Goal: Navigation & Orientation: Understand site structure

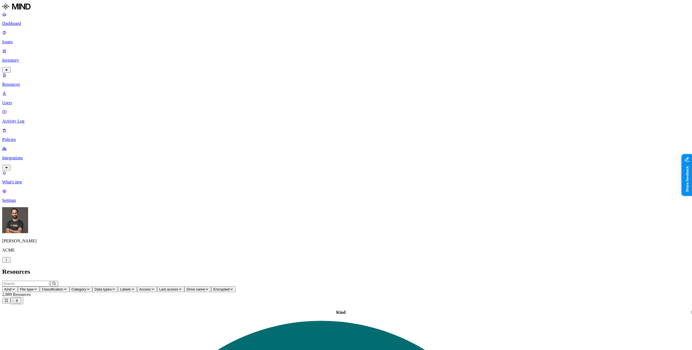
click at [39, 39] on p "Issues" at bounding box center [345, 41] width 687 height 5
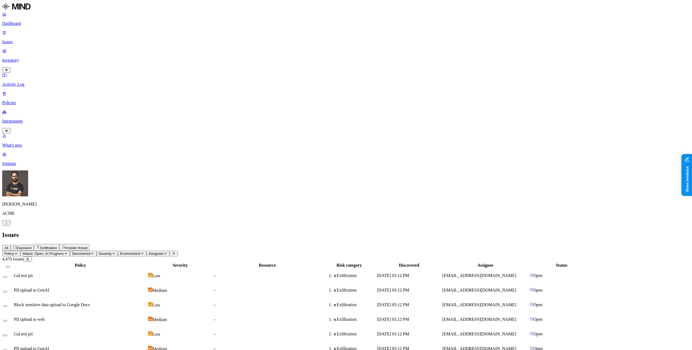
click at [24, 24] on p "Dashboard" at bounding box center [345, 23] width 687 height 5
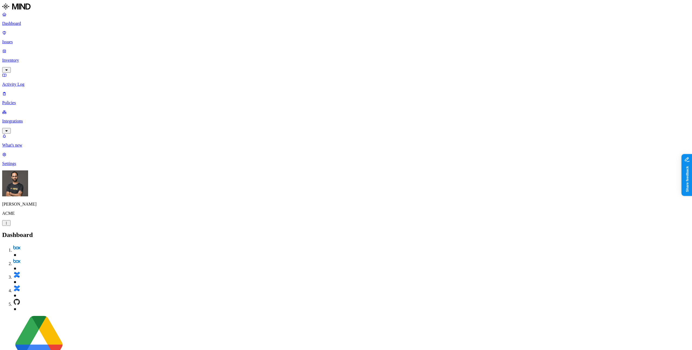
click at [28, 58] on p "Inventory" at bounding box center [345, 60] width 687 height 5
